Goal: Use online tool/utility

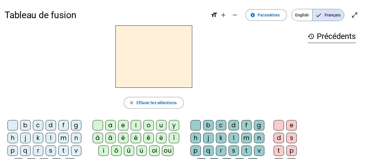
click at [63, 138] on div "m" at bounding box center [63, 138] width 10 height 10
click at [112, 124] on div "a" at bounding box center [110, 125] width 10 height 10
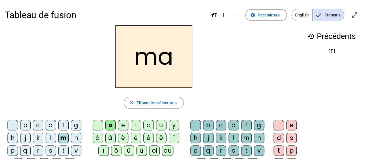
click at [51, 137] on div "l" at bounding box center [51, 138] width 10 height 10
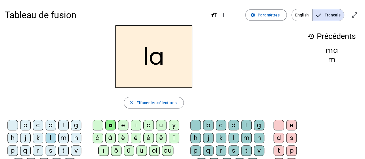
click at [123, 123] on div "e" at bounding box center [123, 125] width 10 height 10
click at [51, 125] on div "d" at bounding box center [51, 125] width 10 height 10
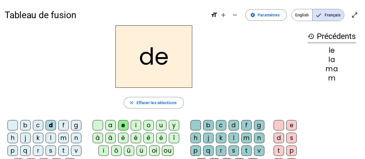
click at [161, 128] on div "u" at bounding box center [161, 125] width 10 height 10
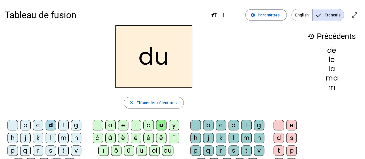
click at [63, 149] on div "t" at bounding box center [63, 151] width 10 height 10
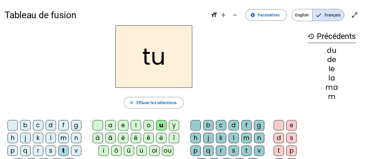
click at [110, 123] on div "a" at bounding box center [110, 125] width 10 height 10
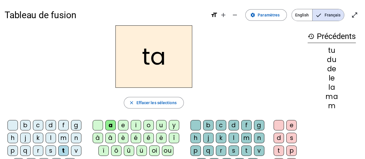
click at [122, 126] on div "e" at bounding box center [123, 125] width 10 height 10
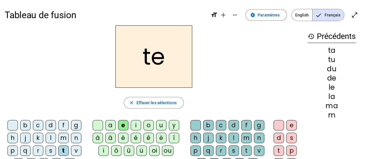
click at [61, 140] on div "m" at bounding box center [63, 138] width 10 height 10
